Goal: Task Accomplishment & Management: Manage account settings

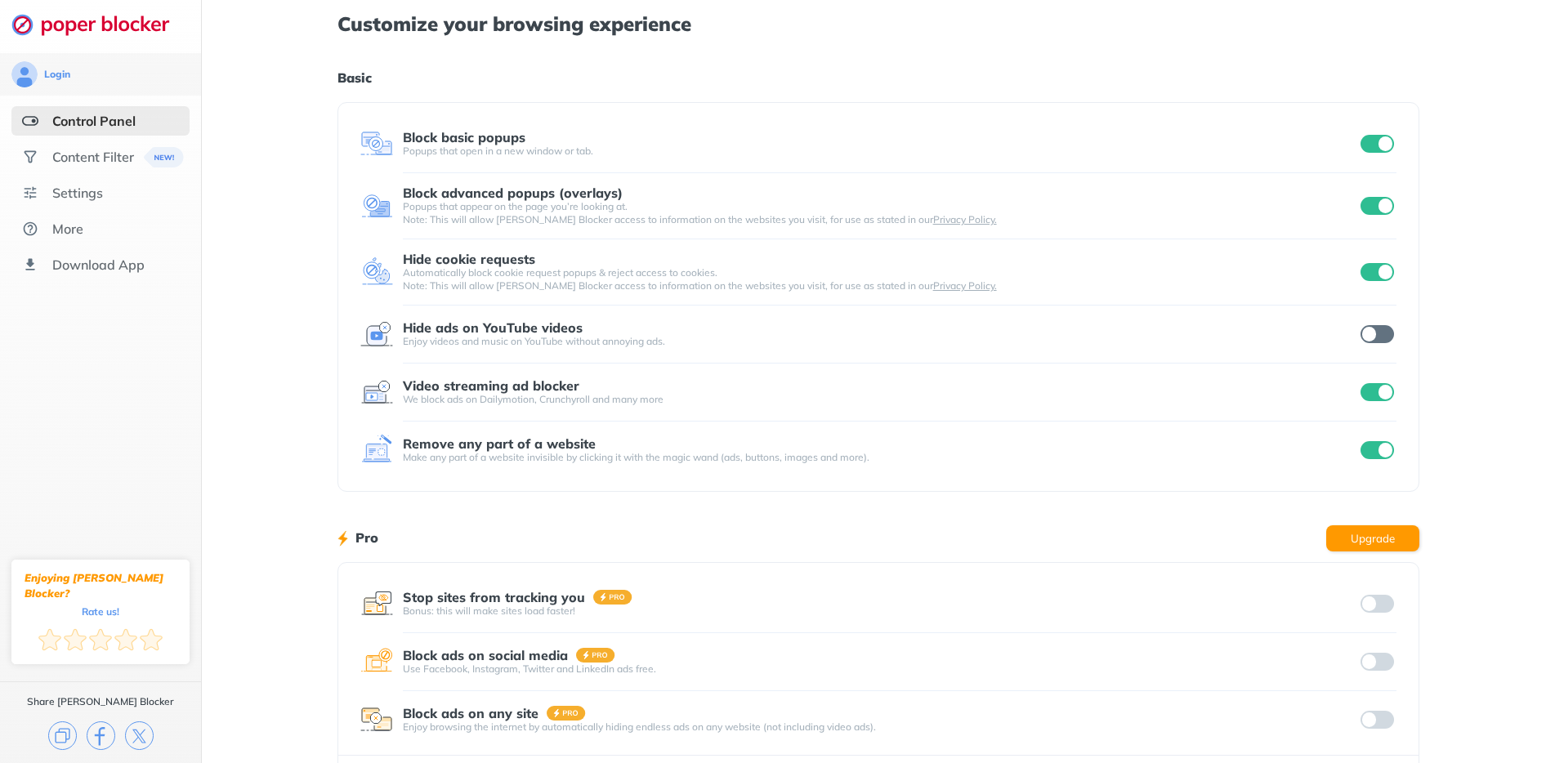
click at [1368, 337] on input "checkbox" at bounding box center [1378, 334] width 34 height 18
click at [83, 163] on div "Content Filter" at bounding box center [93, 157] width 82 height 16
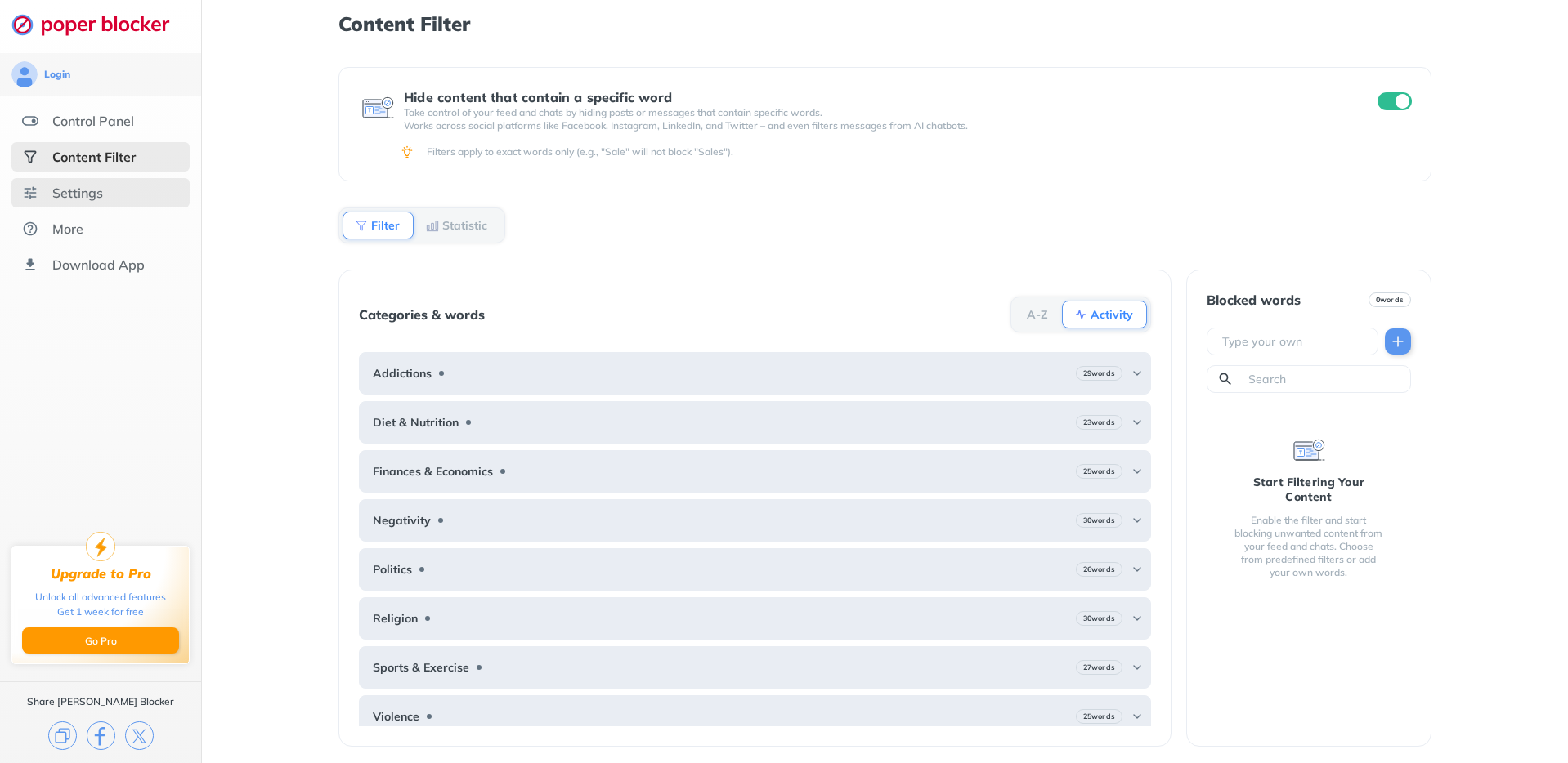
click at [86, 185] on div "Settings" at bounding box center [77, 193] width 51 height 16
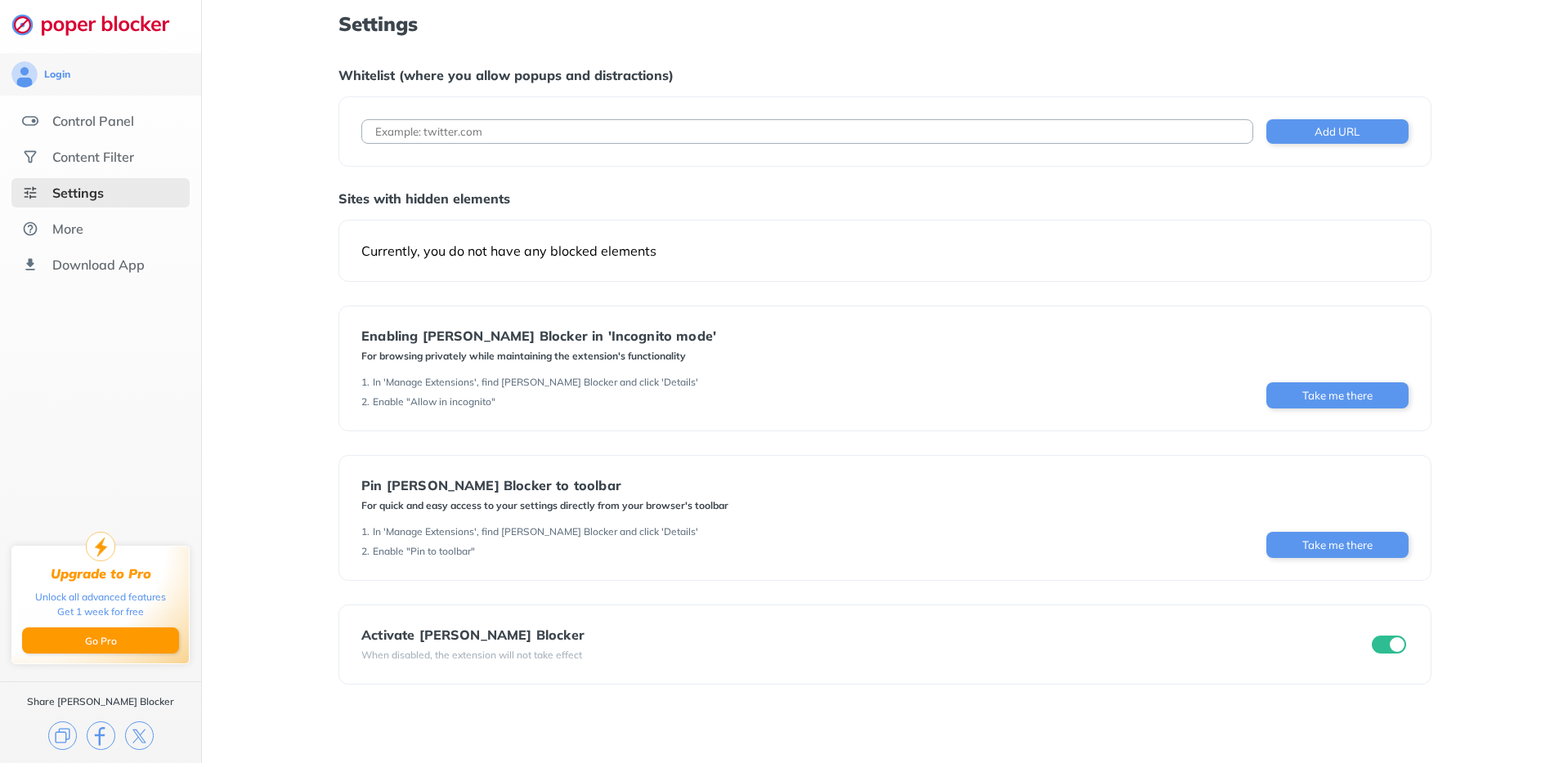
click at [405, 133] on input at bounding box center [807, 131] width 892 height 25
click at [443, 132] on input at bounding box center [807, 131] width 892 height 25
paste input "[URL][DOMAIN_NAME]"
type input "[URL][DOMAIN_NAME]"
click at [1295, 136] on button "Add URL" at bounding box center [1337, 131] width 142 height 25
